Goal: Task Accomplishment & Management: Use online tool/utility

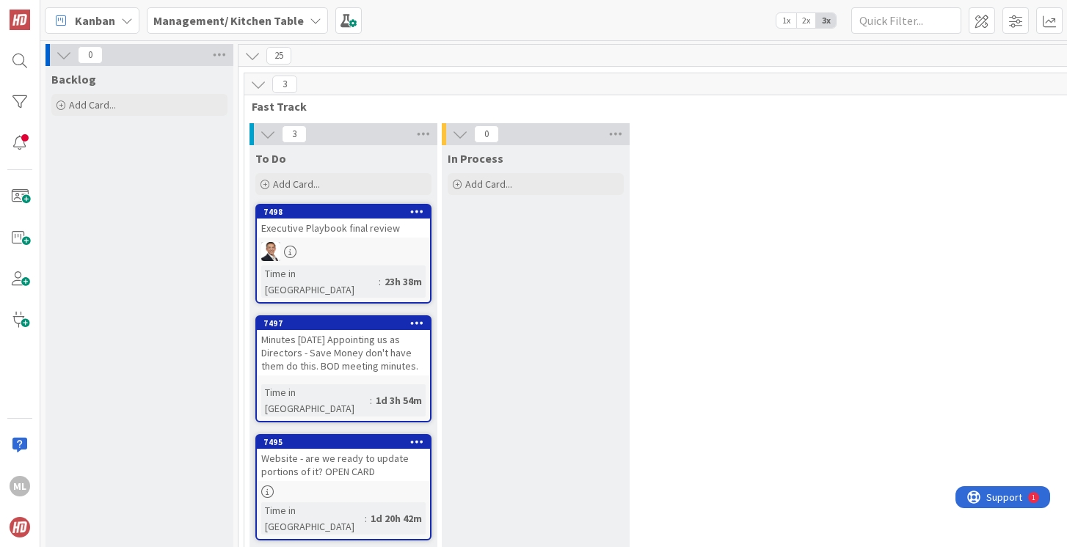
scroll to position [148, 0]
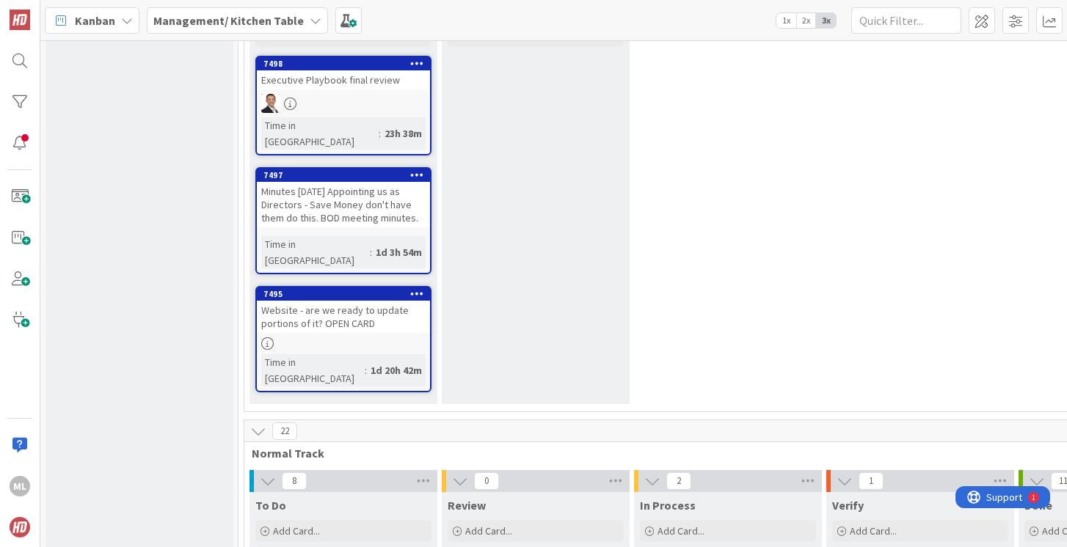
click at [227, 14] on b "Management/ Kitchen Table" at bounding box center [228, 20] width 150 height 15
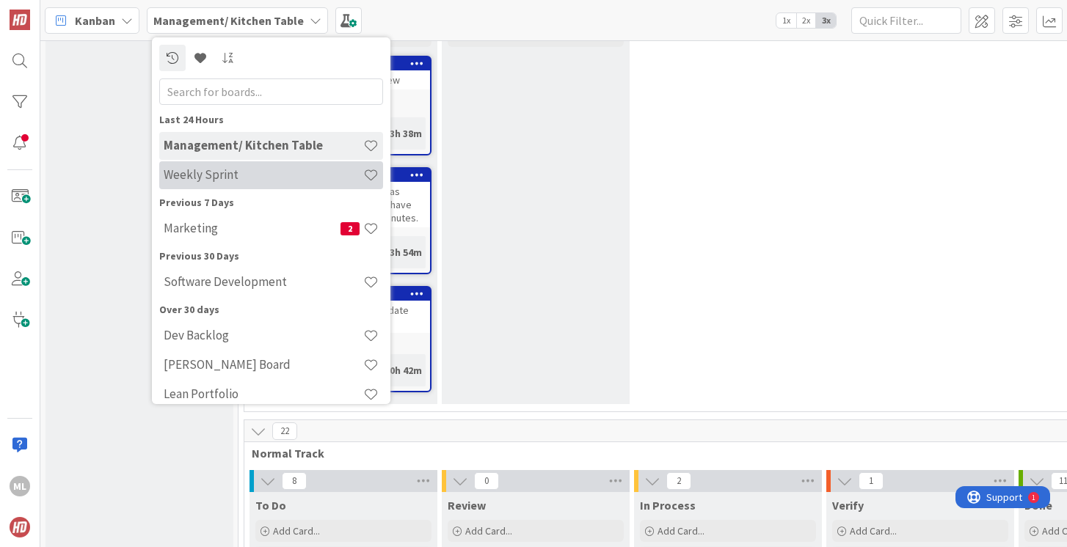
click at [222, 175] on h4 "Weekly Sprint" at bounding box center [264, 174] width 200 height 15
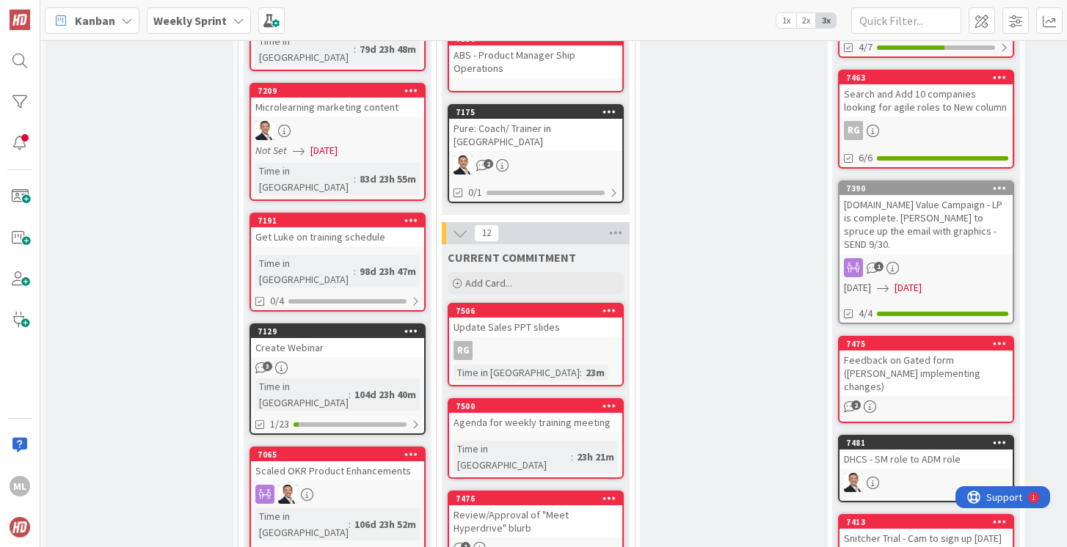
scroll to position [407, 0]
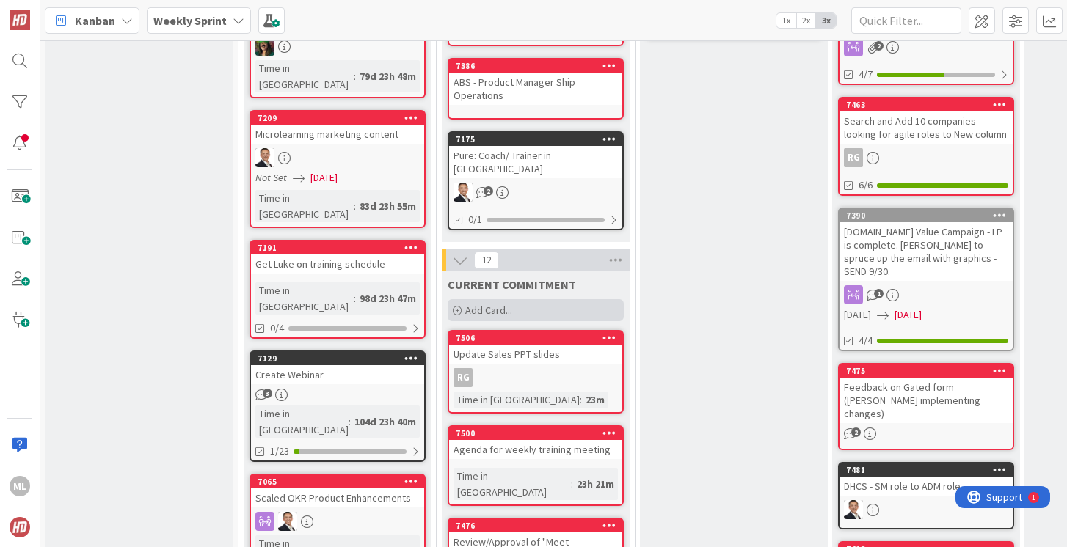
click at [494, 304] on span "Add Card..." at bounding box center [488, 310] width 47 height 13
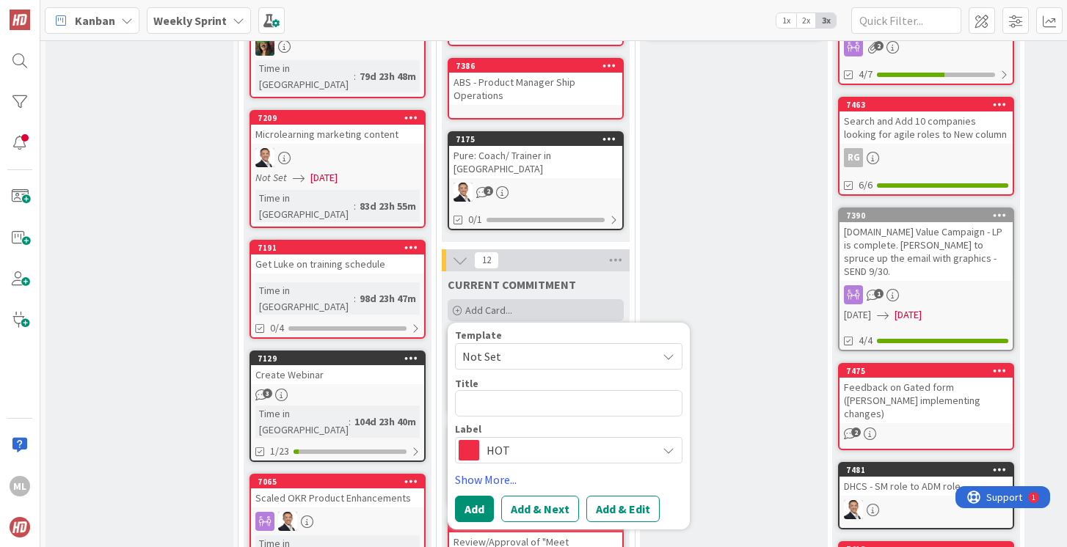
type textarea "x"
type textarea "L"
type textarea "x"
type textarea "LP"
type textarea "x"
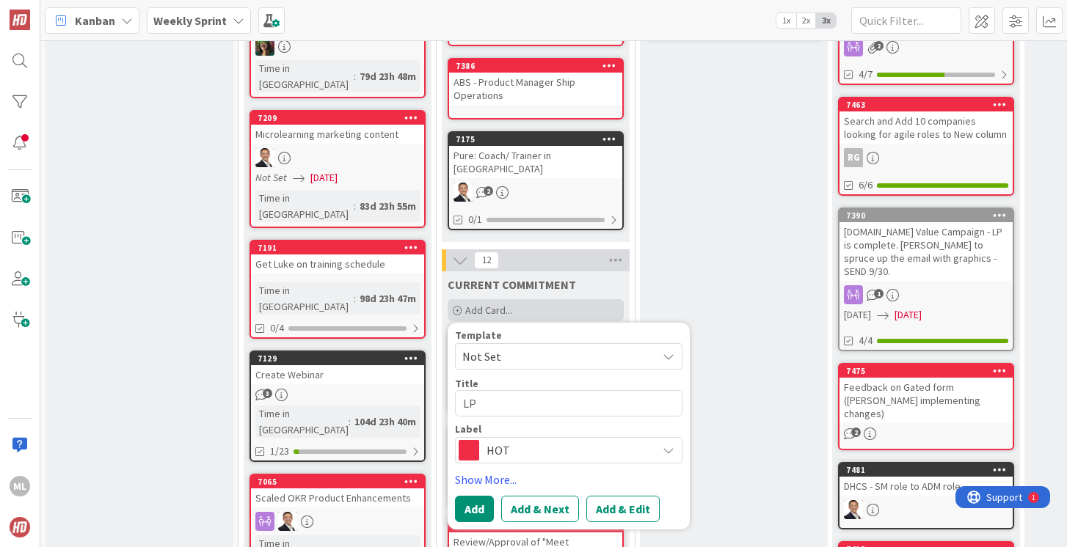
type textarea "LPM"
type textarea "x"
type textarea "LPM"
type textarea "x"
type textarea "LPM W"
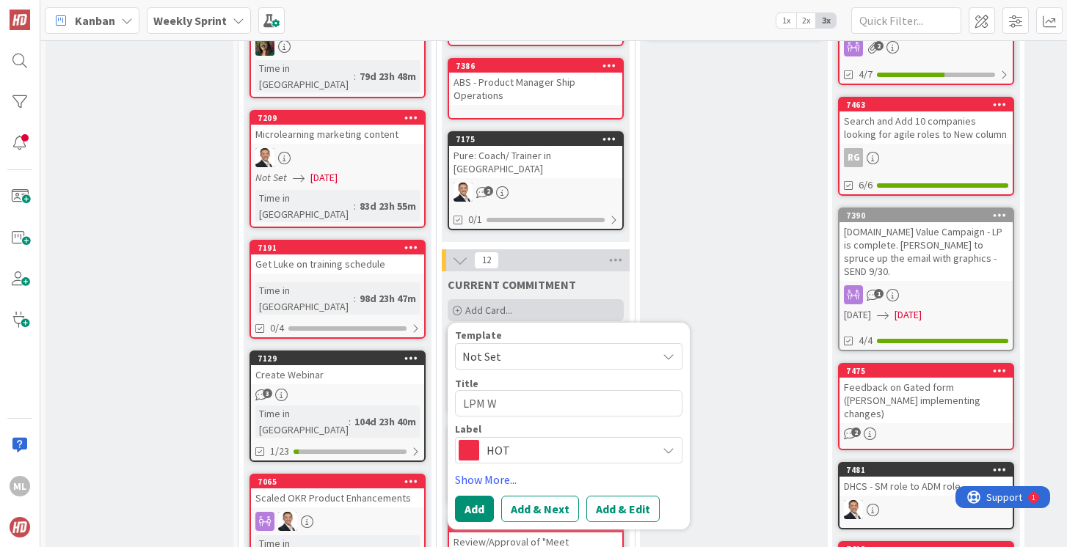
type textarea "x"
type textarea "LPM Wh"
type textarea "x"
type textarea "LPM Whi"
type textarea "x"
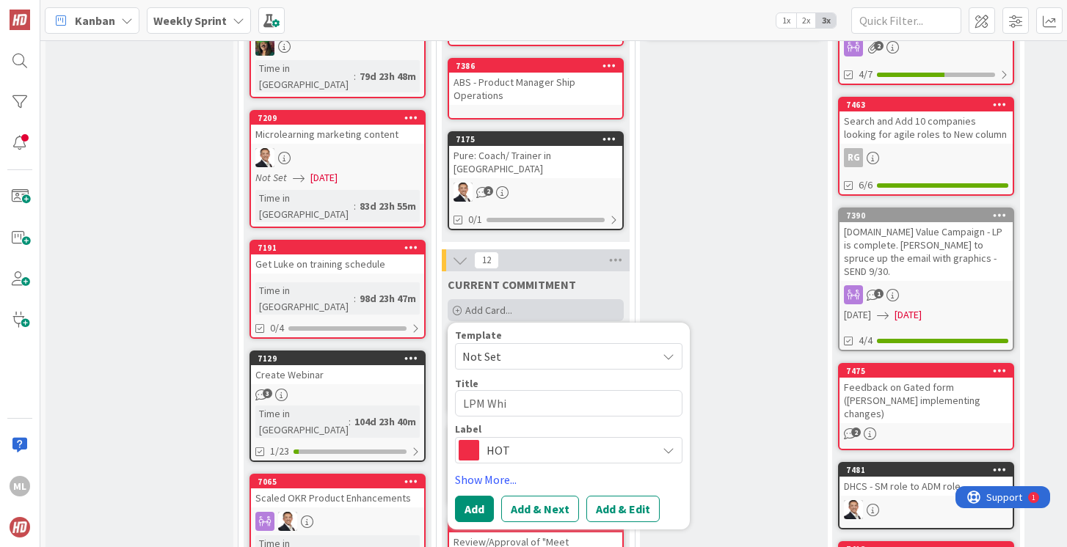
type textarea "LPM Whit"
type textarea "x"
type textarea "LPM White"
type textarea "x"
type textarea "LPM White"
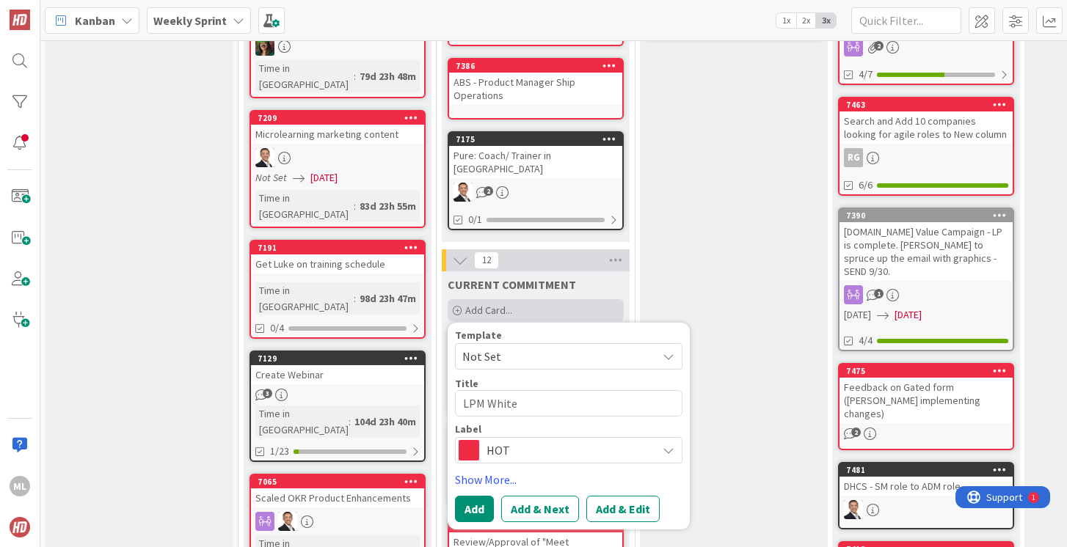
type textarea "x"
type textarea "LPM White P"
type textarea "x"
type textarea "LPM White Pa"
type textarea "x"
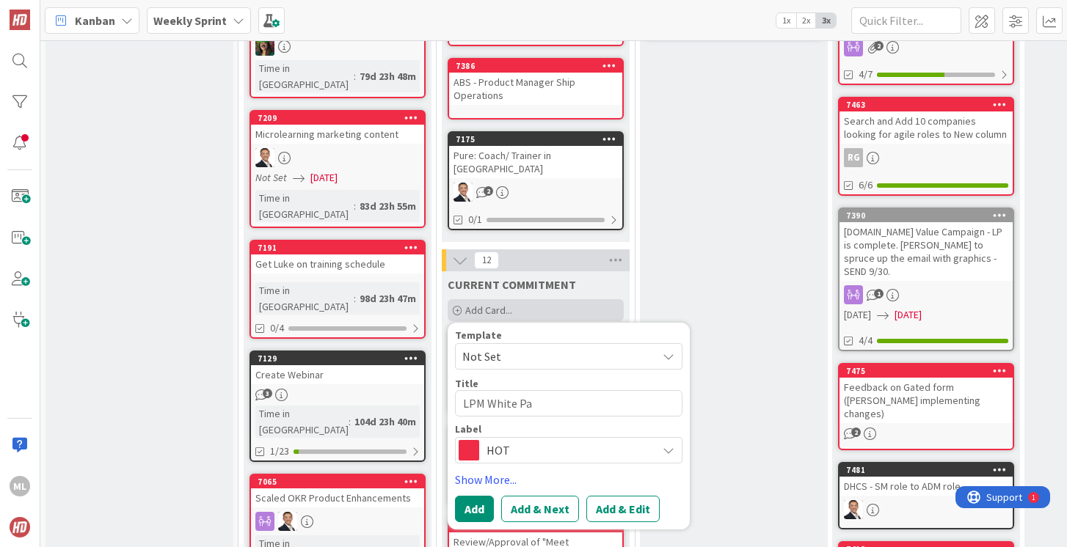
type textarea "LPM White Pap"
type textarea "x"
type textarea "LPM White [PERSON_NAME]"
type textarea "x"
type textarea "LPM White Paper"
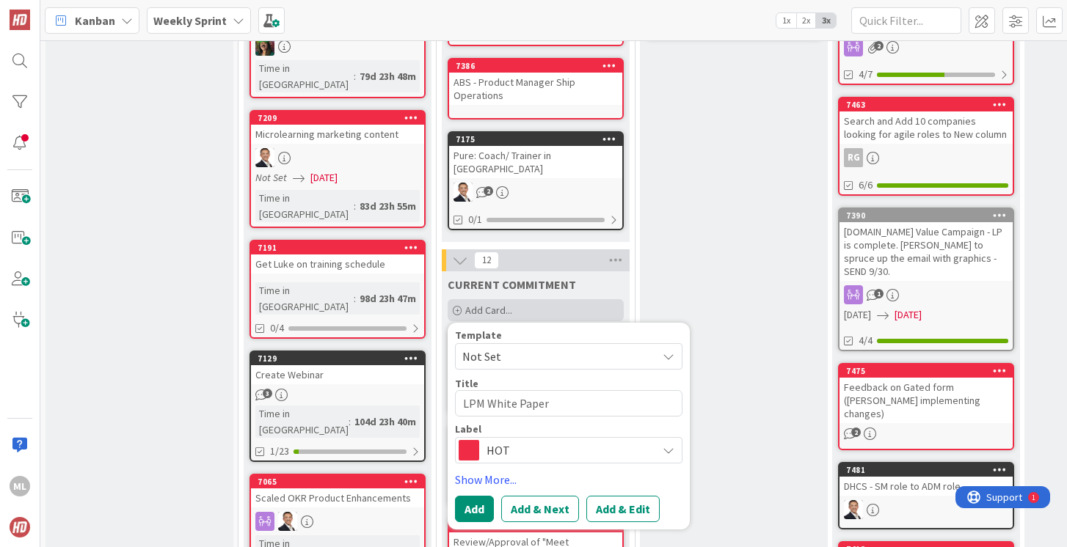
type textarea "x"
type textarea "LPM White Paper"
type textarea "x"
type textarea "LPM White Paper -"
type textarea "x"
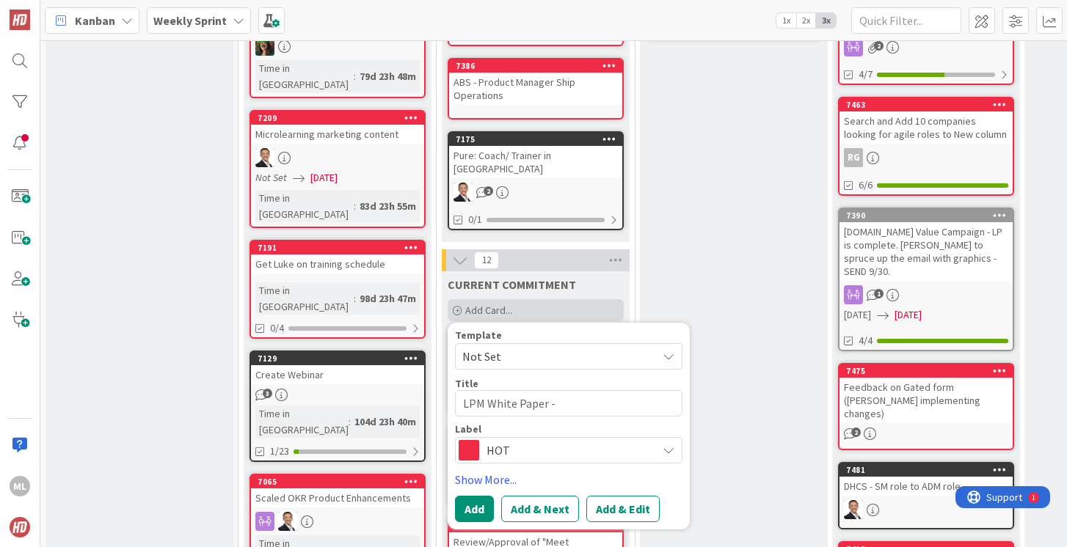
type textarea "LPM White Paper -"
type textarea "x"
type textarea "LPM White Paper - F"
type textarea "x"
type textarea "LPM White Paper - Fi"
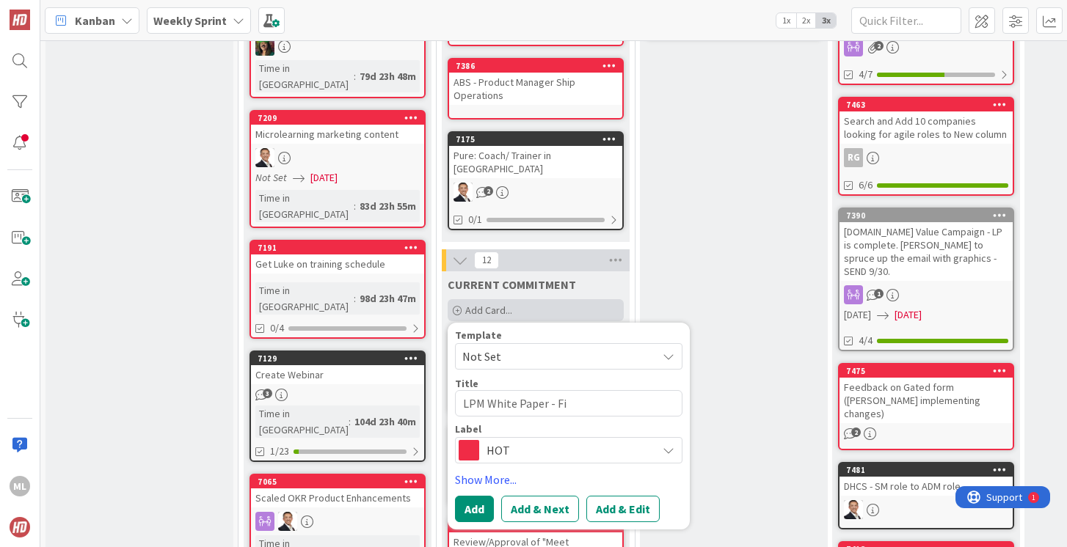
type textarea "x"
type textarea "LPM White Paper - Fin"
type textarea "x"
type textarea "LPM White Paper - Final"
type textarea "x"
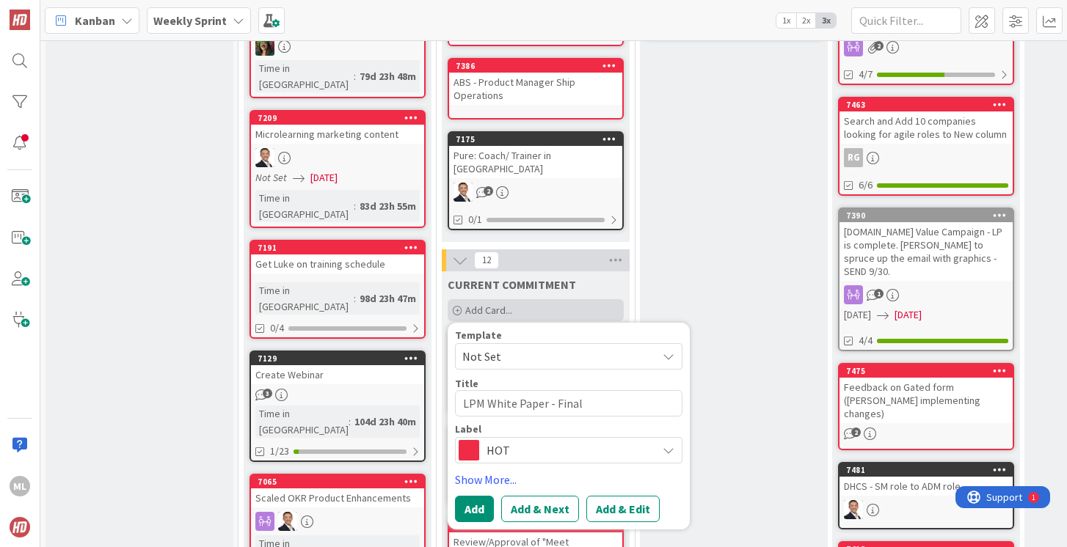
type textarea "LPM White Paper - Finali"
type textarea "x"
type textarea "LPM White Paper - Finaliz"
type textarea "x"
type textarea "LPM White Paper - Finalize"
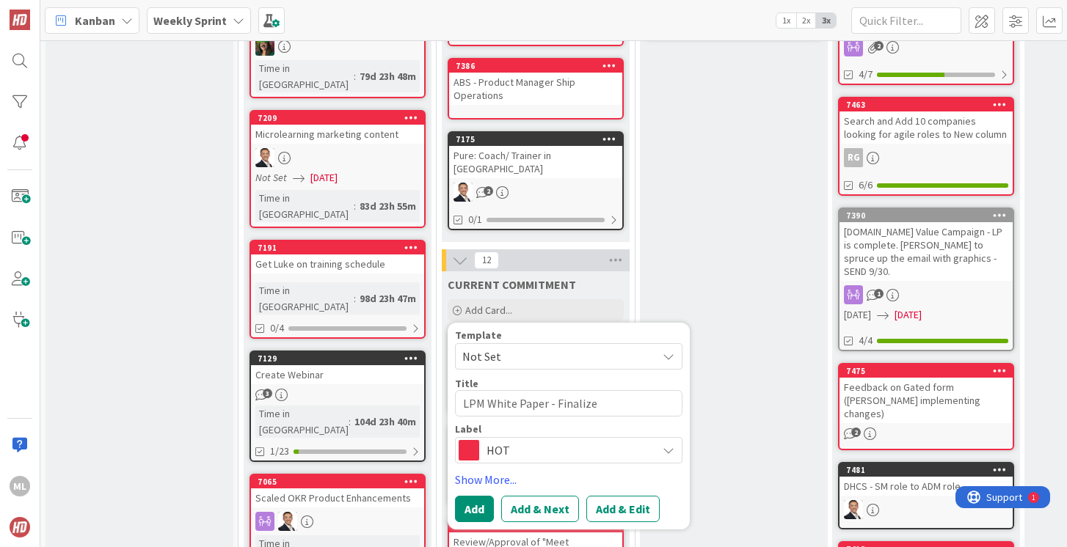
type textarea "x"
type textarea "LPM White Paper - Finalize"
type textarea "x"
type textarea "LPM White Paper - Finalize f"
type textarea "x"
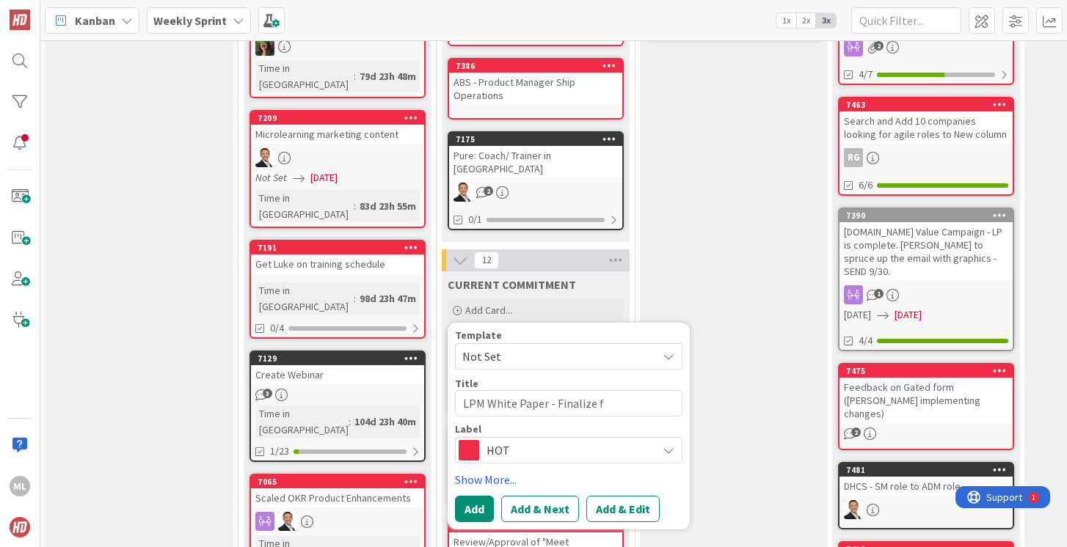
type textarea "LPM White Paper - Finalize fo"
type textarea "x"
type textarea "LPM White Paper - Finalize for"
type textarea "x"
type textarea "LPM White Paper - Finalize for"
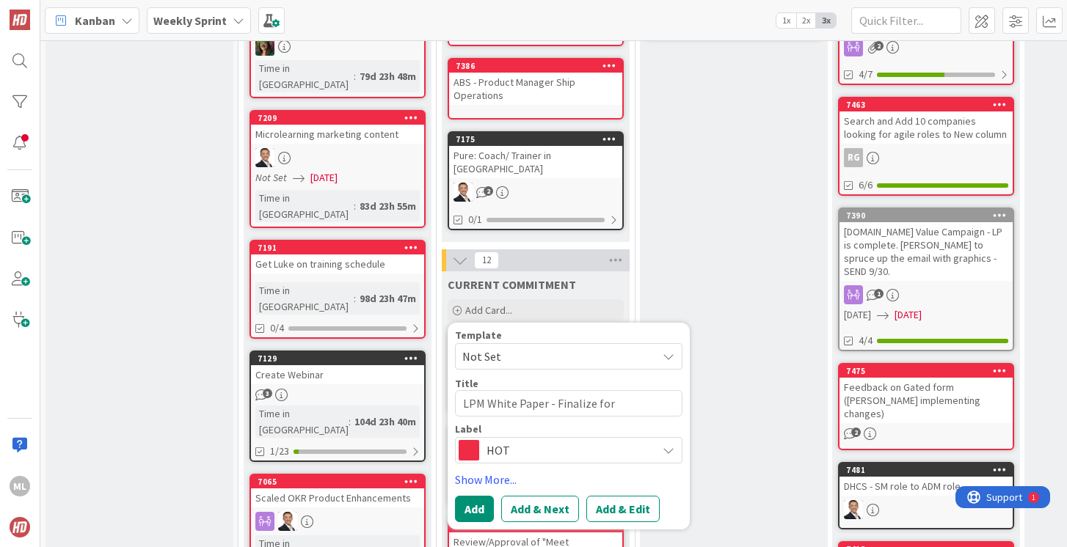
type textarea "x"
type textarea "LPM White Paper - Finalize for D"
type textarea "x"
type textarea "LPM White Paper - Finalize for D&"
type textarea "x"
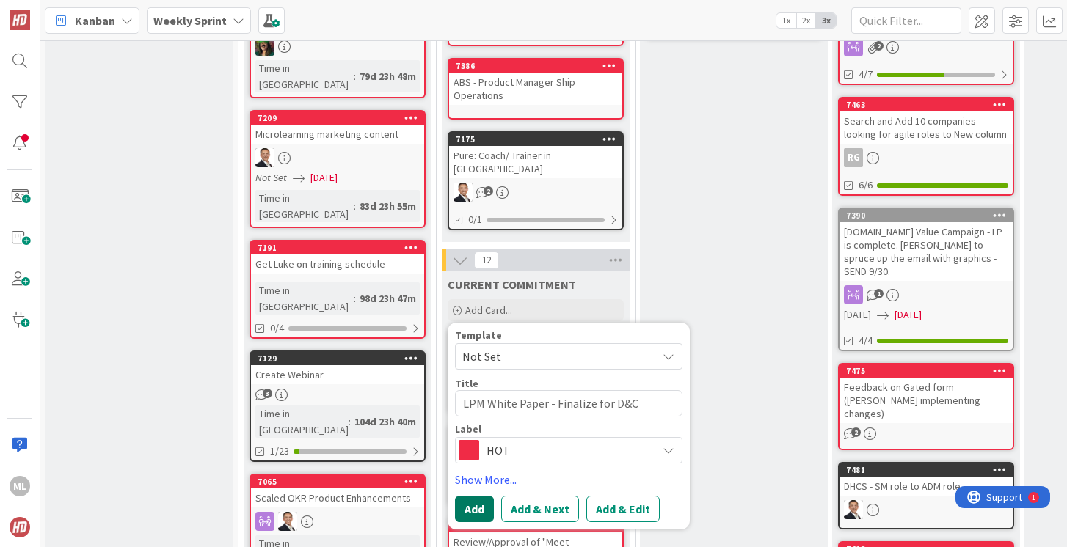
type textarea "LPM White Paper - Finalize for D&C"
click at [472, 503] on button "Add" at bounding box center [474, 509] width 39 height 26
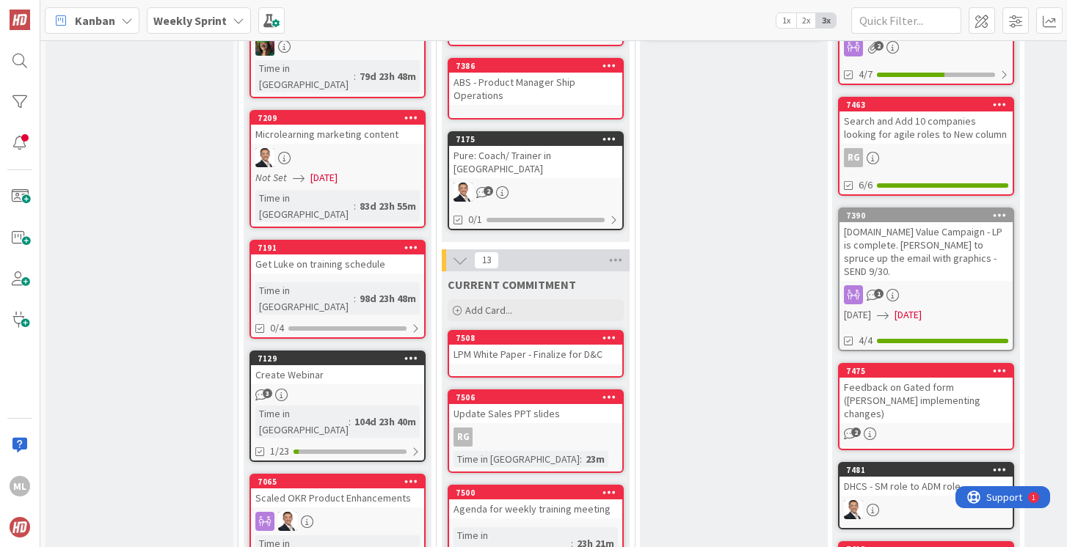
click at [504, 345] on div "LPM White Paper - Finalize for D&C" at bounding box center [535, 354] width 173 height 19
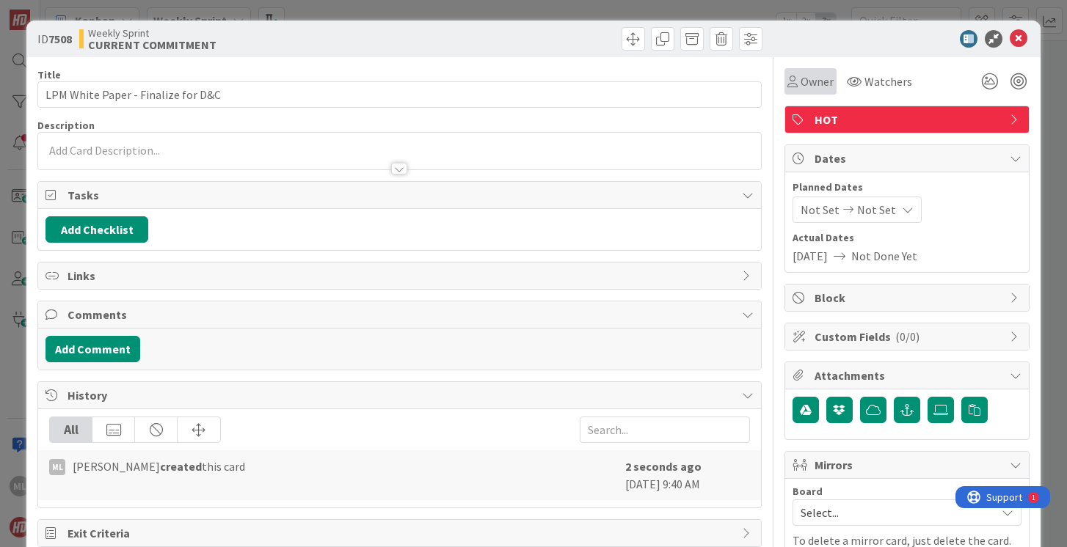
click at [819, 84] on span "Owner" at bounding box center [816, 82] width 33 height 18
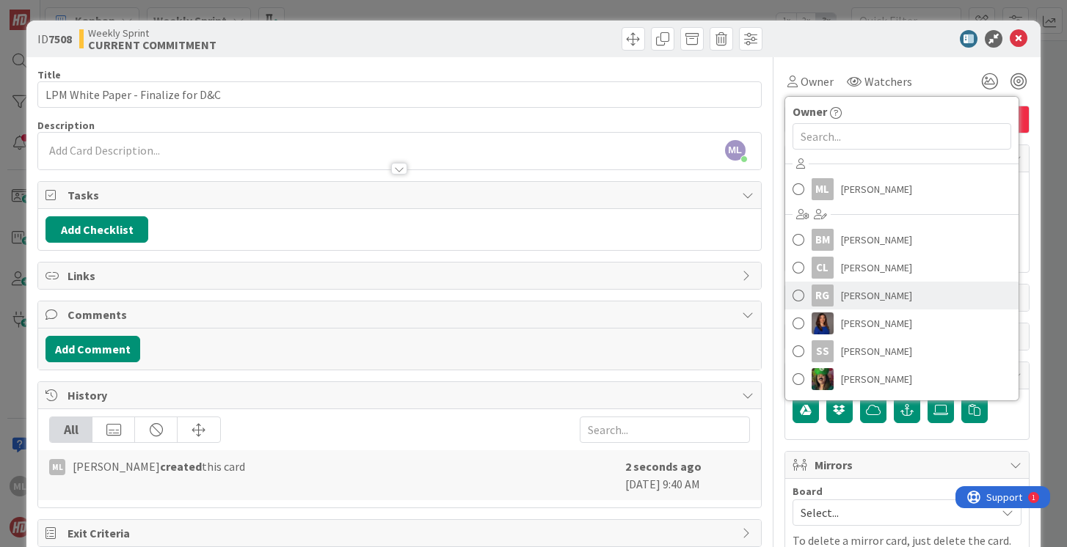
click at [797, 295] on span at bounding box center [798, 296] width 12 height 22
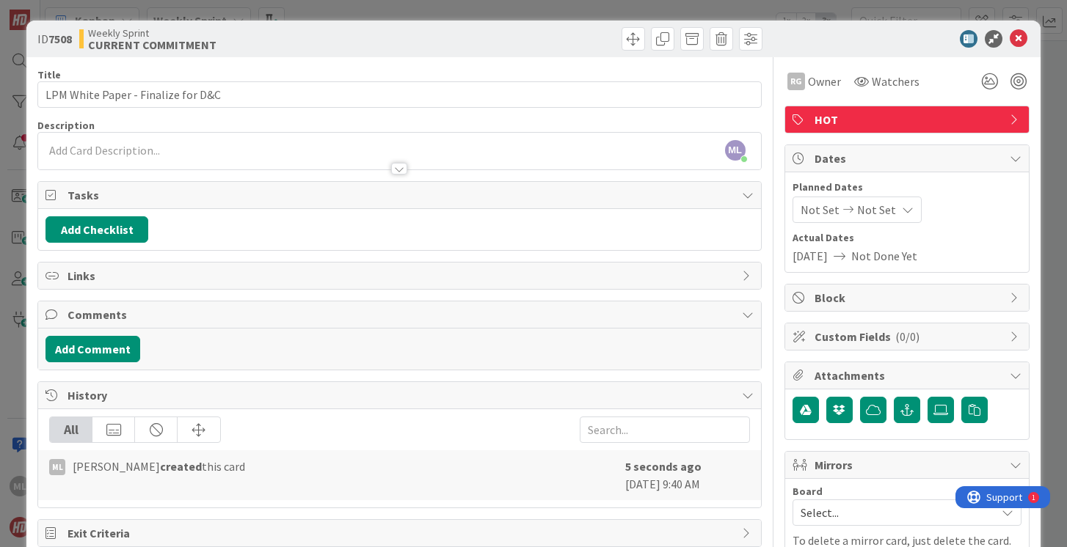
click at [900, 259] on span "Not Done Yet" at bounding box center [884, 256] width 66 height 18
click at [894, 204] on div "Not Set Not Set" at bounding box center [856, 210] width 129 height 26
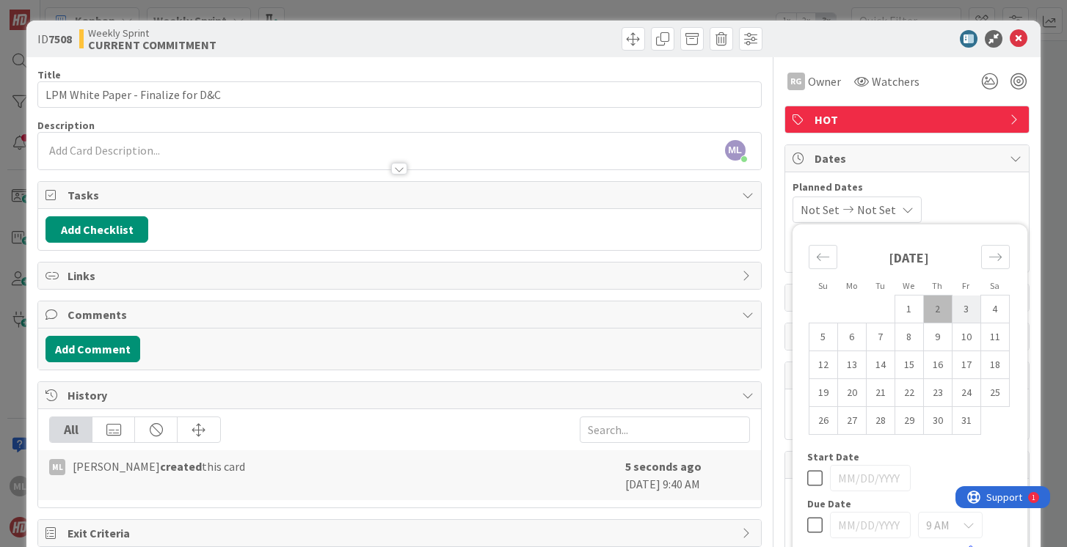
click at [965, 311] on td "3" at bounding box center [965, 310] width 29 height 28
type input "[DATE]"
click at [1016, 37] on icon at bounding box center [1018, 39] width 18 height 18
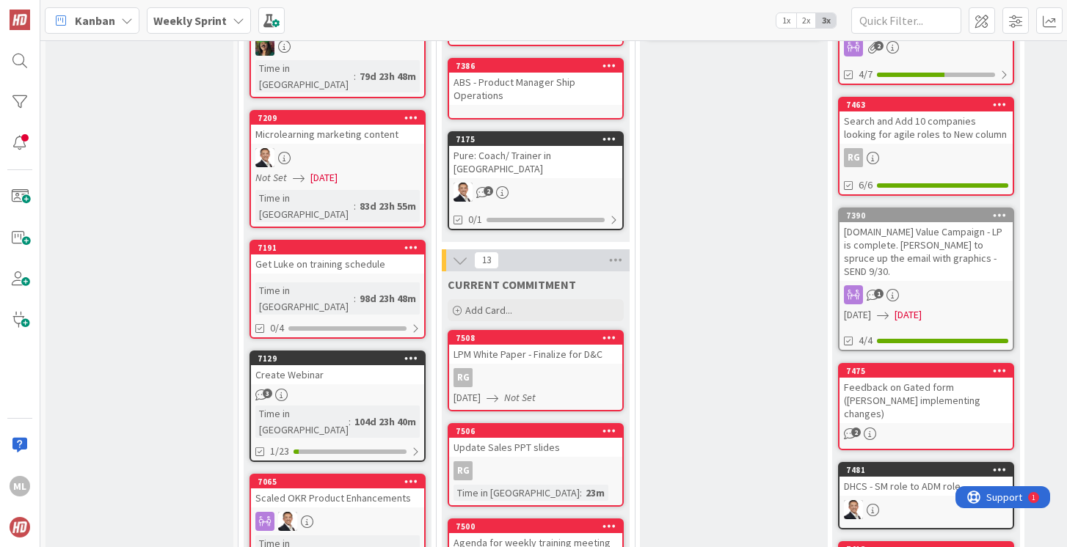
click at [494, 368] on div "RG" at bounding box center [535, 377] width 173 height 19
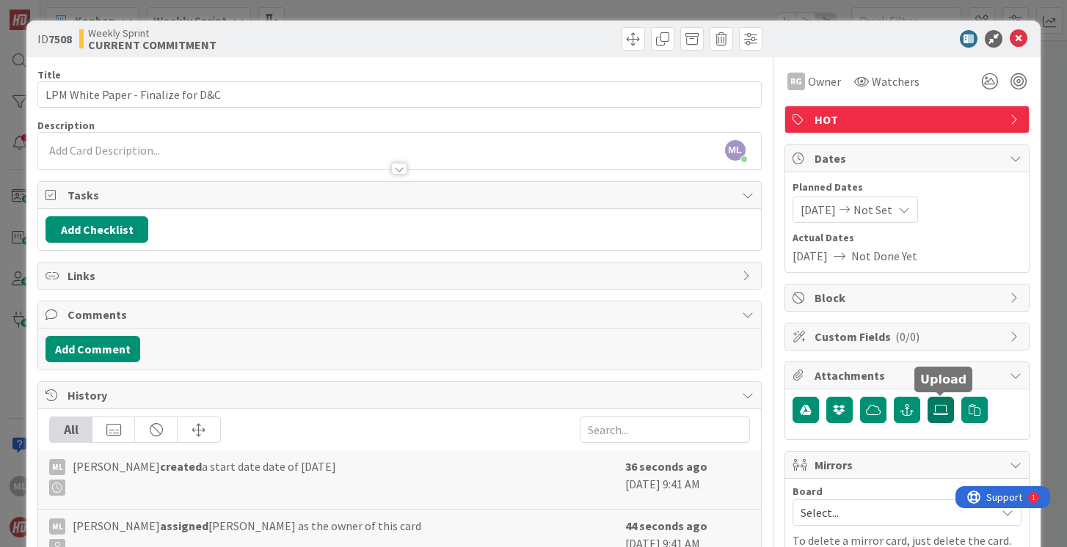
click at [940, 410] on icon at bounding box center [940, 410] width 15 height 12
click at [927, 397] on input "file" at bounding box center [927, 397] width 0 height 0
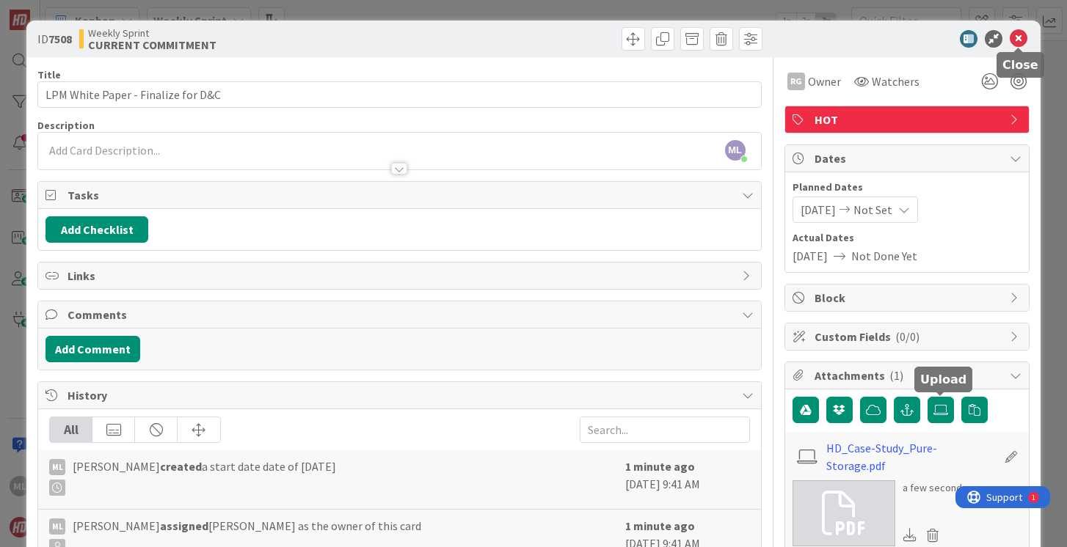
click at [1017, 39] on icon at bounding box center [1018, 39] width 18 height 18
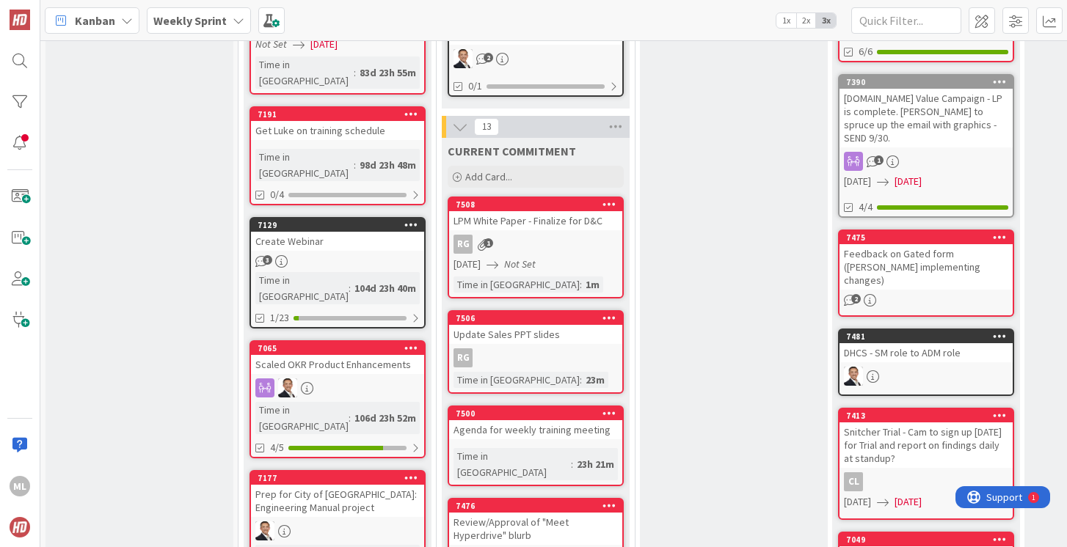
scroll to position [536, 0]
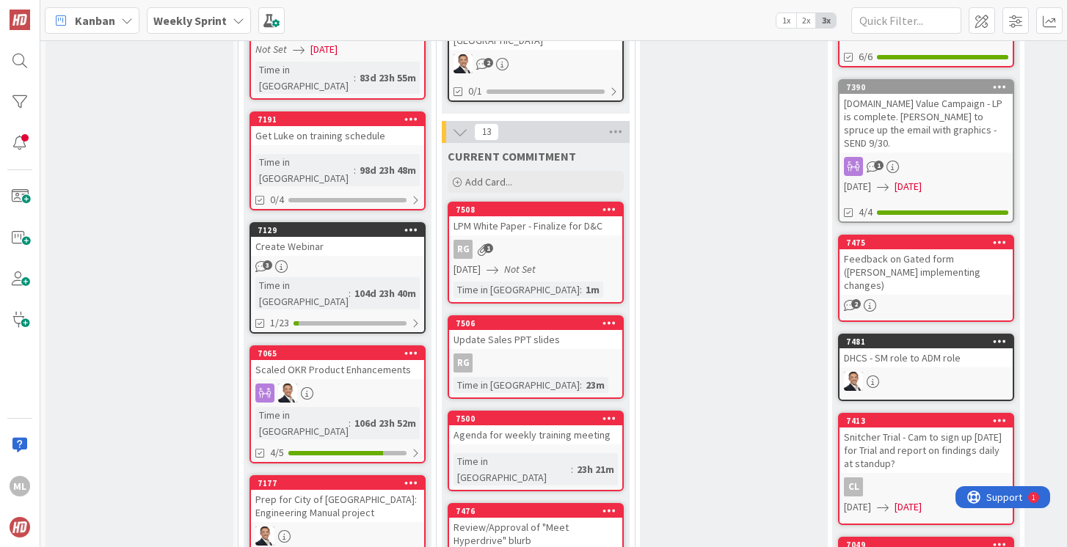
click at [552, 220] on div "LPM White Paper - Finalize for D&C" at bounding box center [535, 225] width 173 height 19
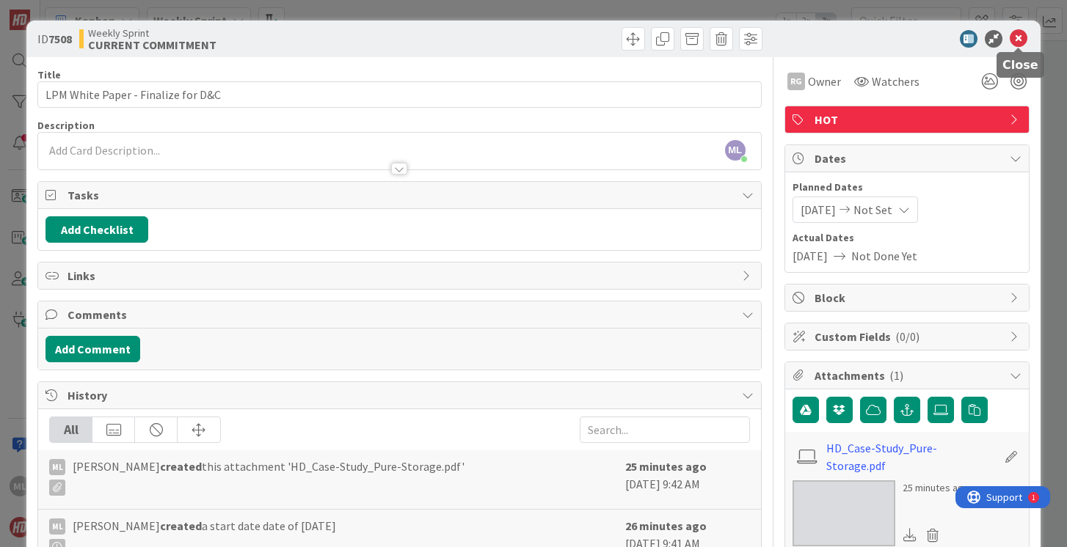
click at [1015, 37] on icon at bounding box center [1018, 39] width 18 height 18
